Goal: Navigation & Orientation: Find specific page/section

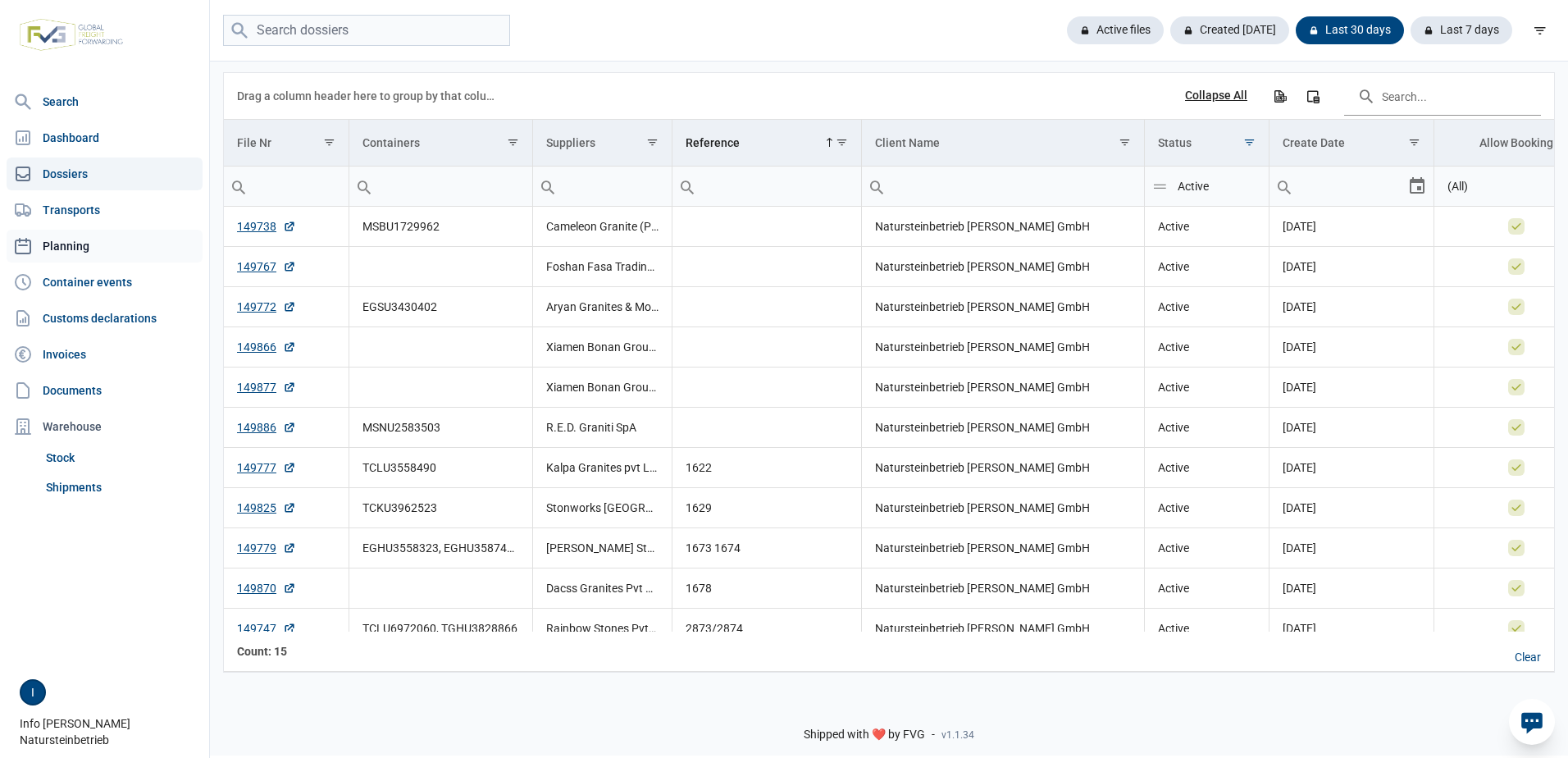
click at [54, 243] on link "Planning" at bounding box center [104, 246] width 196 height 33
